Goal: Information Seeking & Learning: Learn about a topic

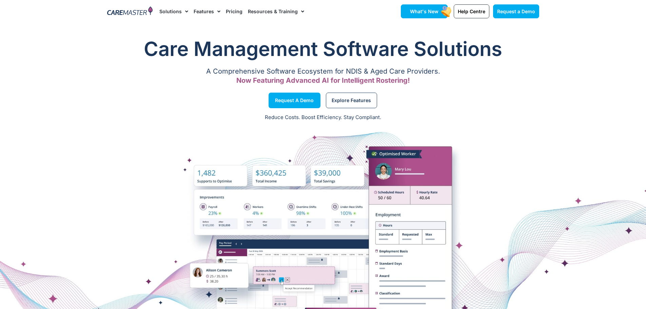
click at [417, 9] on span "What's New" at bounding box center [424, 11] width 28 height 6
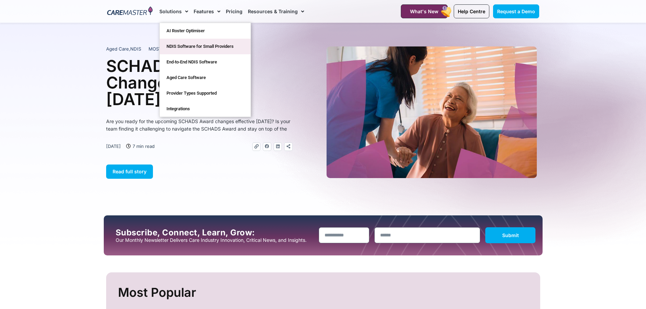
click at [184, 47] on link "NDIS Software for Small Providers" at bounding box center [205, 47] width 91 height 16
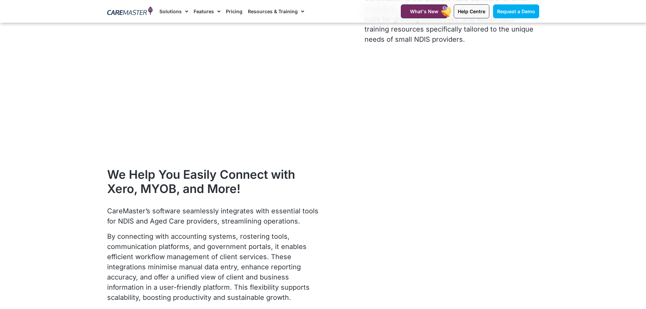
scroll to position [1492, 0]
